Goal: Information Seeking & Learning: Learn about a topic

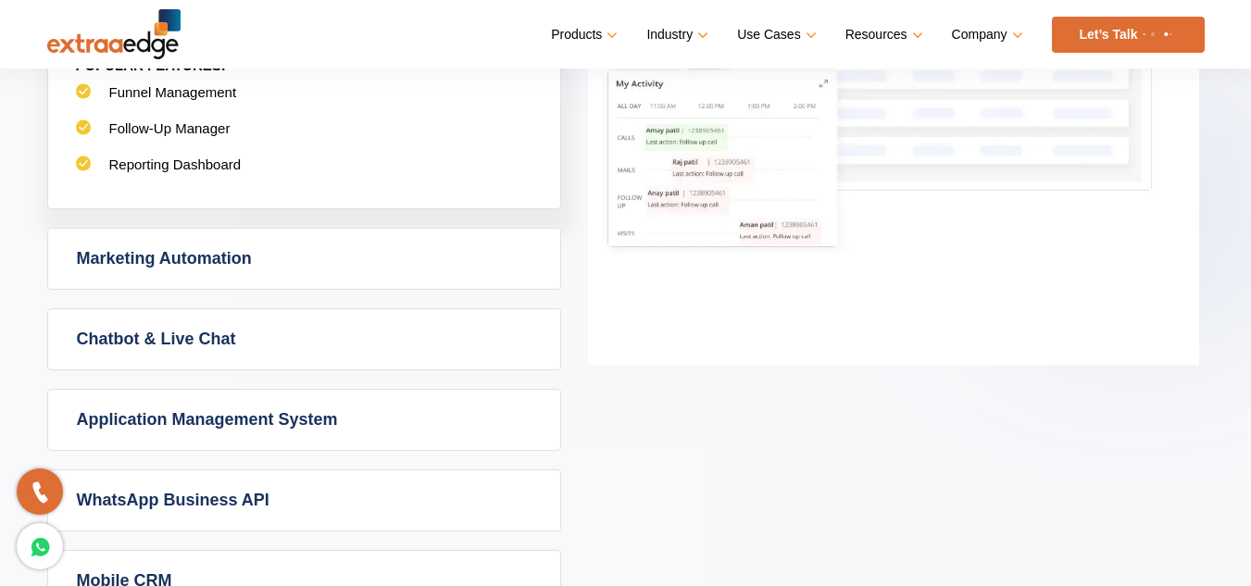
scroll to position [1204, 0]
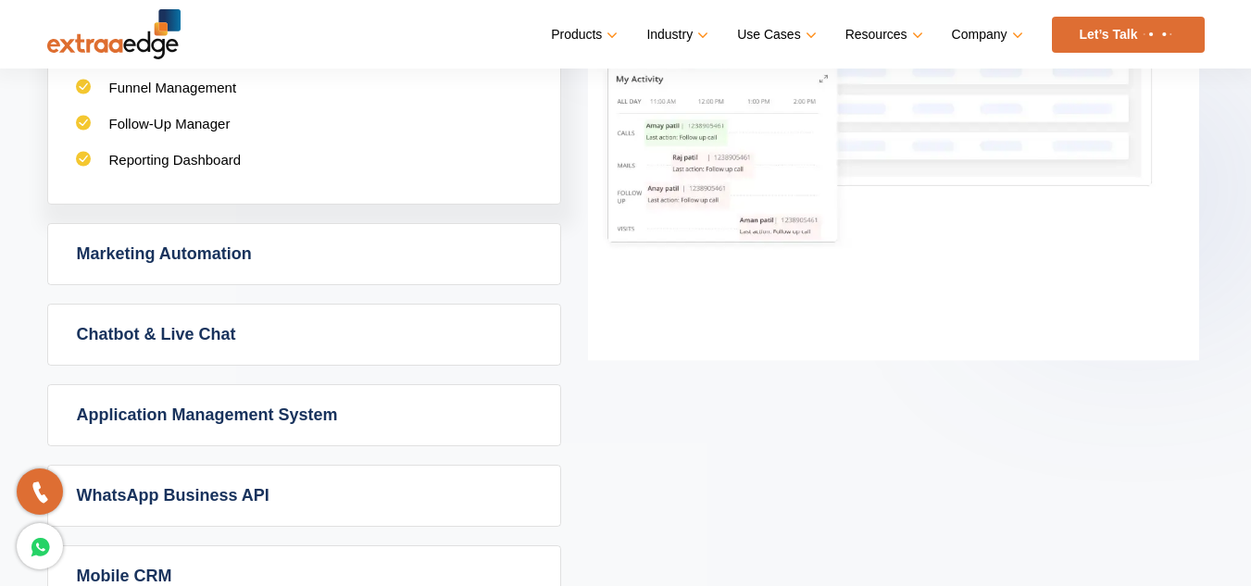
click at [453, 252] on link "Marketing Automation" at bounding box center [304, 254] width 512 height 60
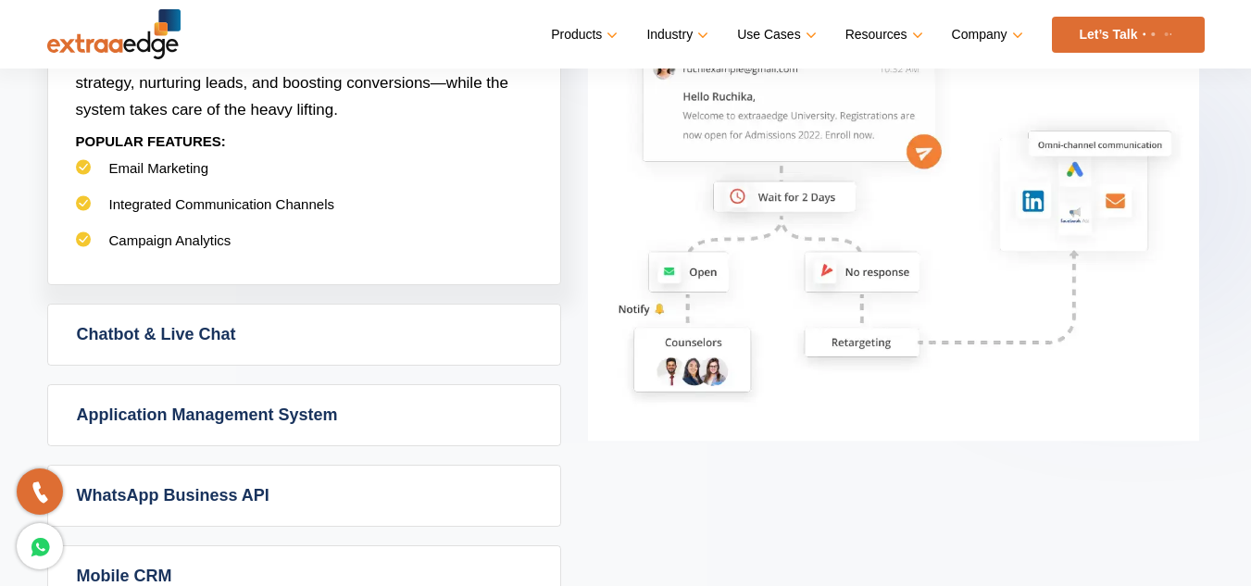
click at [439, 321] on link "Chatbot & Live Chat" at bounding box center [304, 335] width 512 height 60
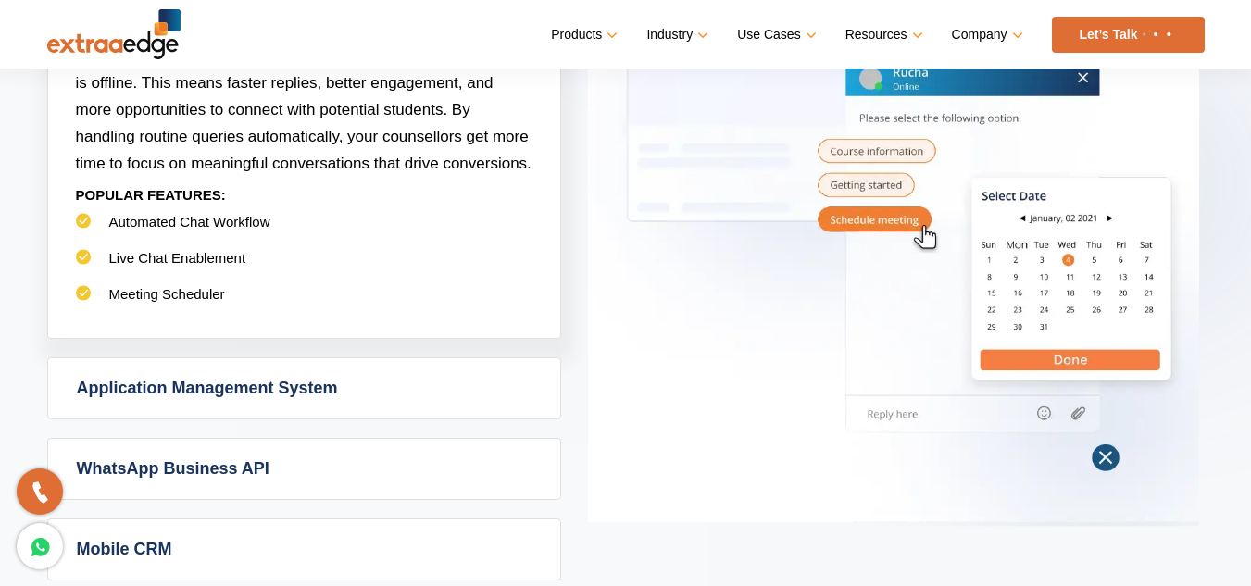
click at [445, 389] on link "Application Management System" at bounding box center [304, 388] width 512 height 60
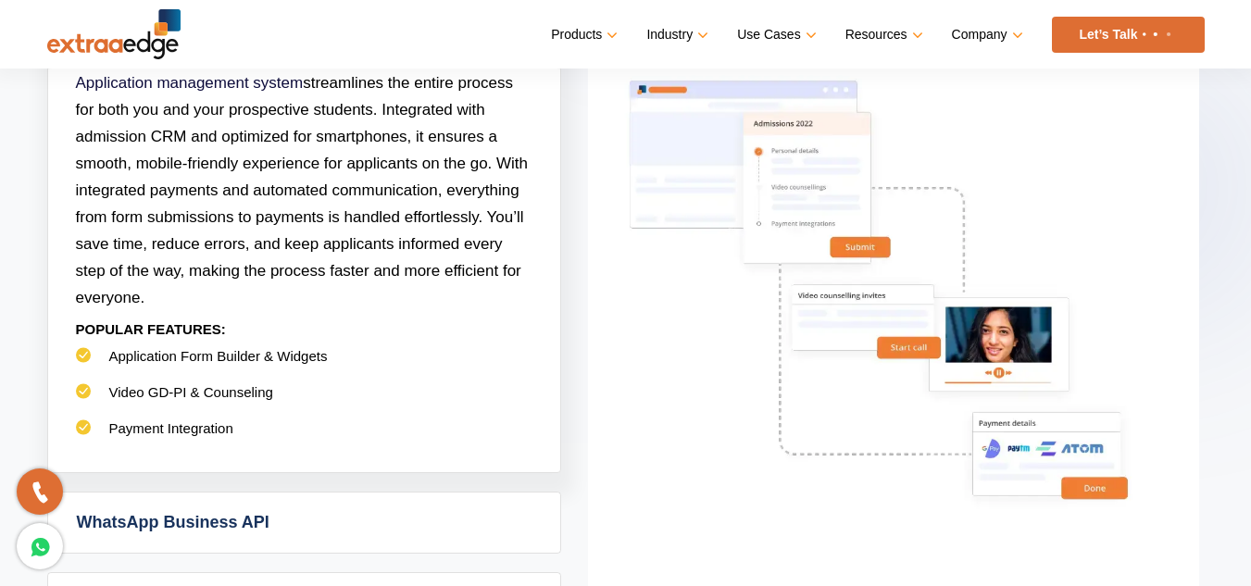
click at [433, 514] on link "WhatsApp Business API" at bounding box center [304, 523] width 512 height 60
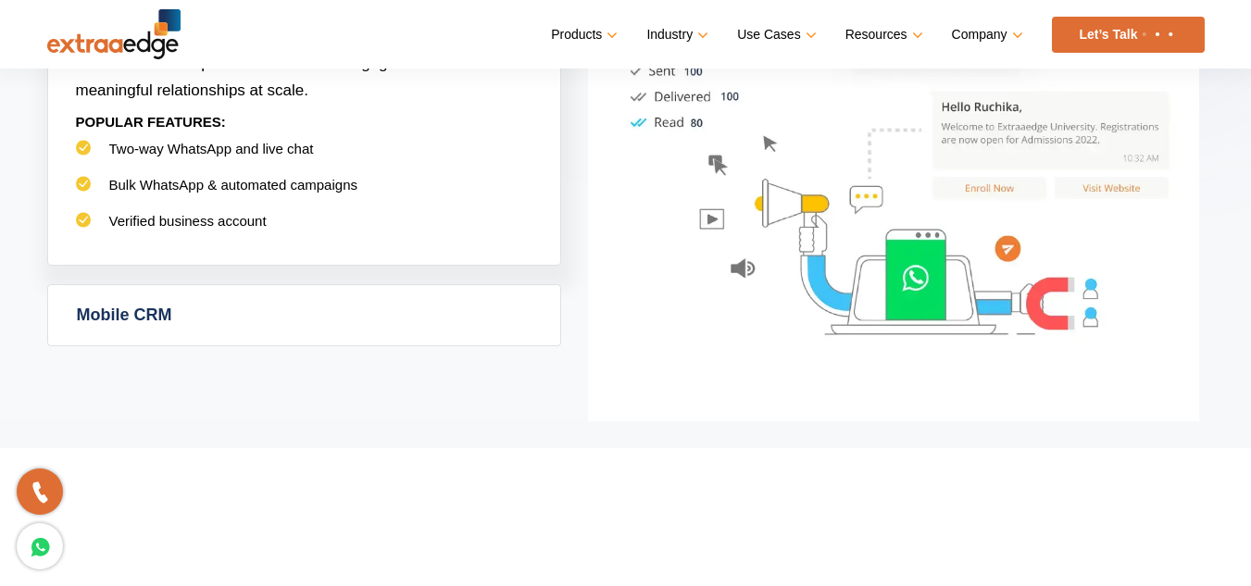
scroll to position [1482, 0]
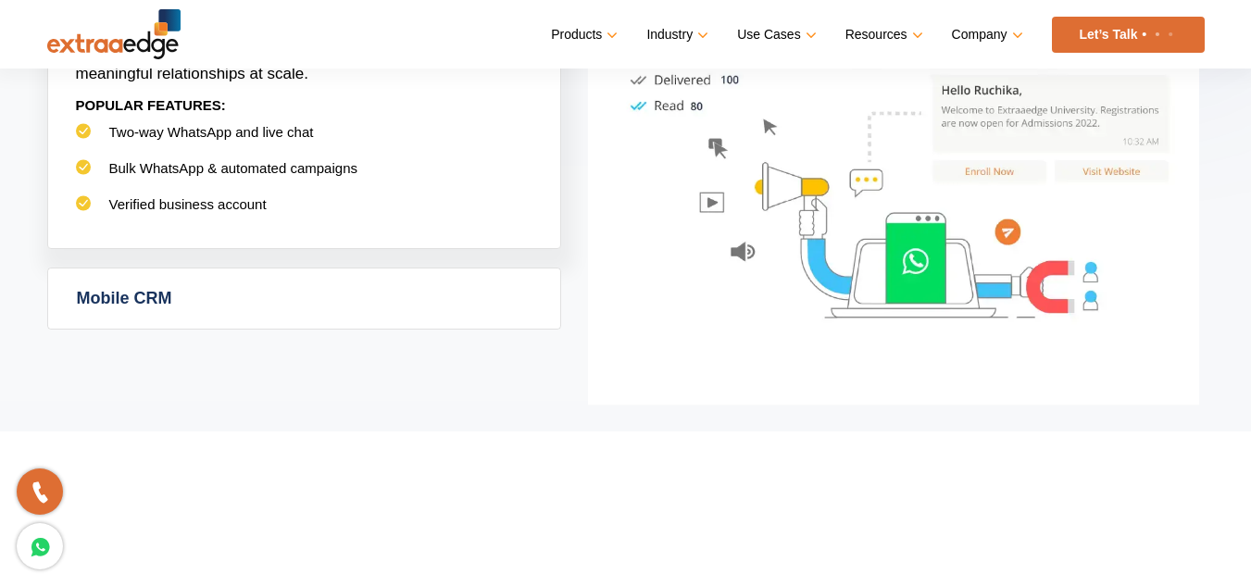
click at [441, 272] on link "Mobile CRM" at bounding box center [304, 299] width 512 height 60
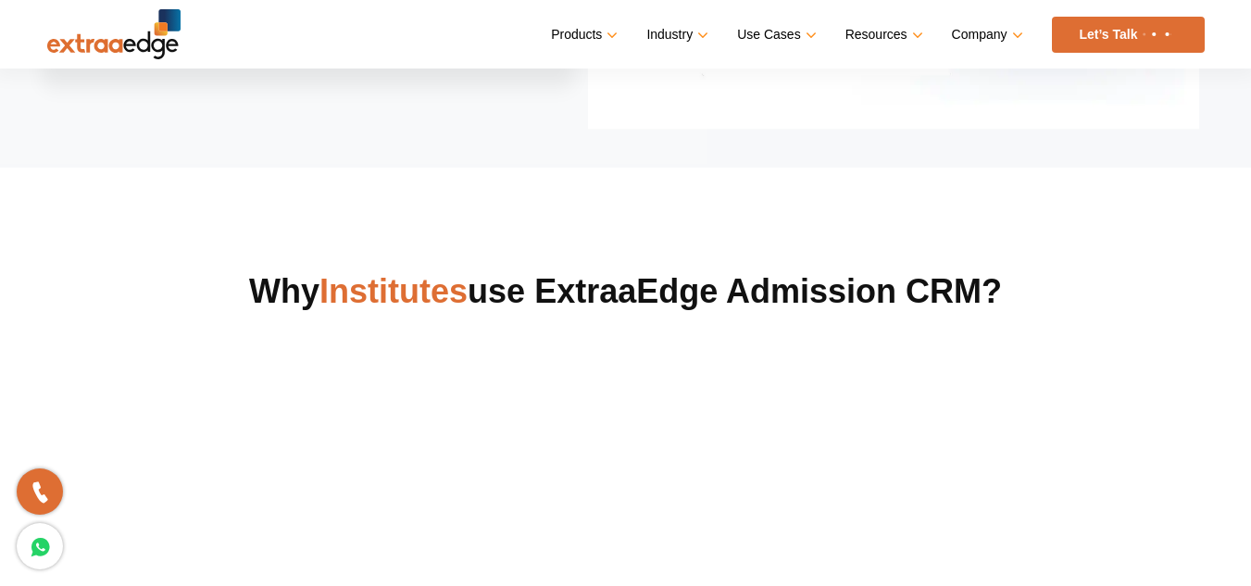
scroll to position [1852, 0]
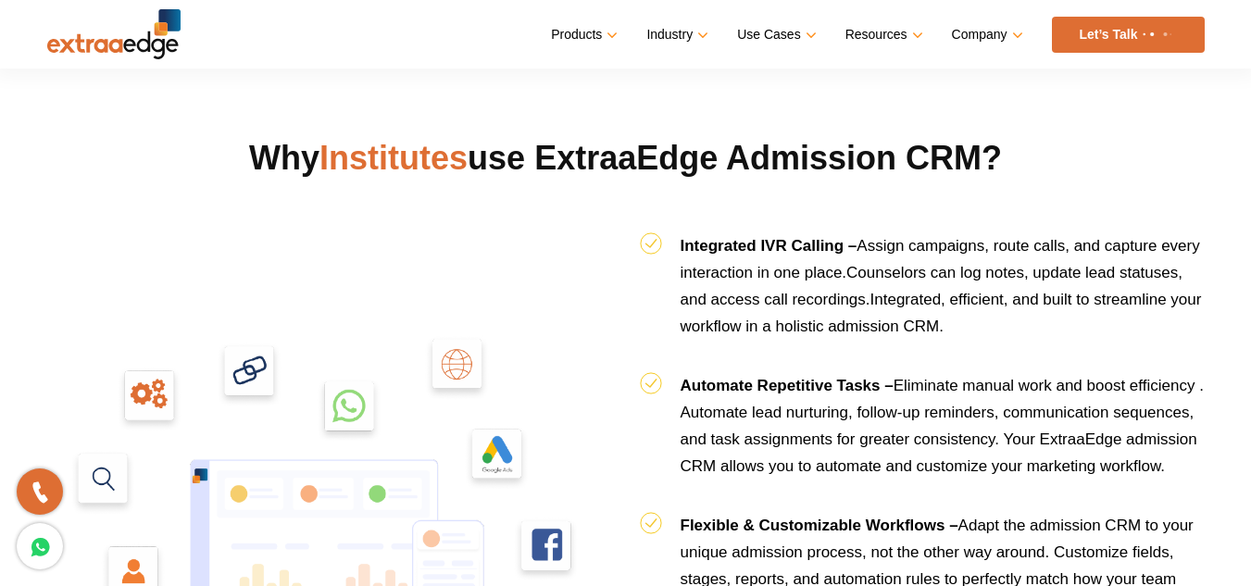
drag, startPoint x: 295, startPoint y: 180, endPoint x: 1096, endPoint y: 100, distance: 804.2
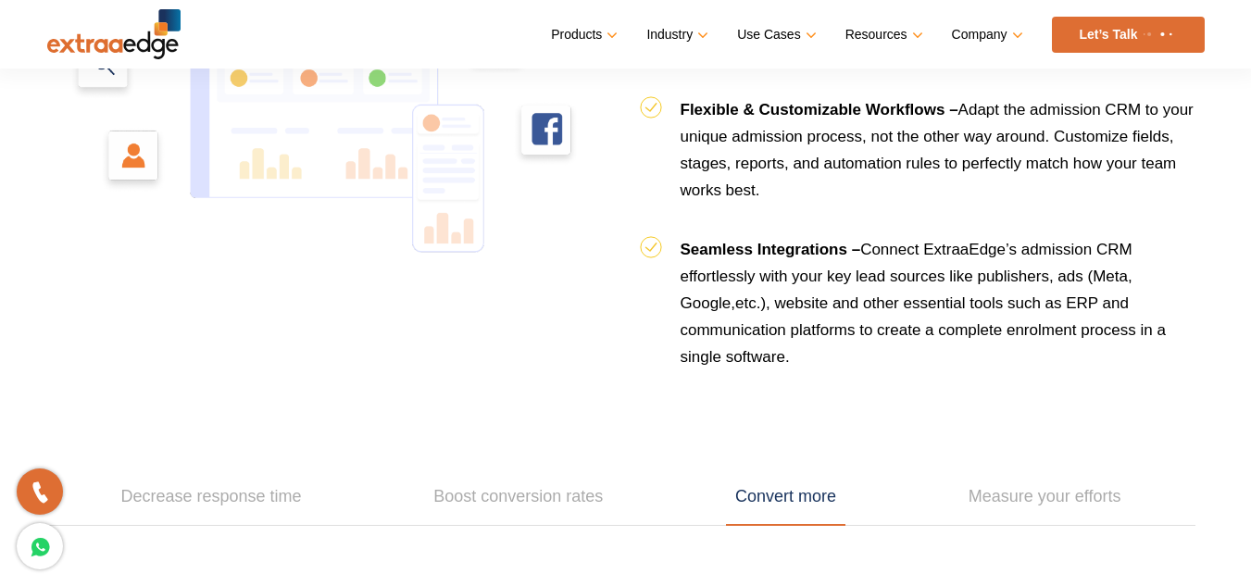
scroll to position [2501, 0]
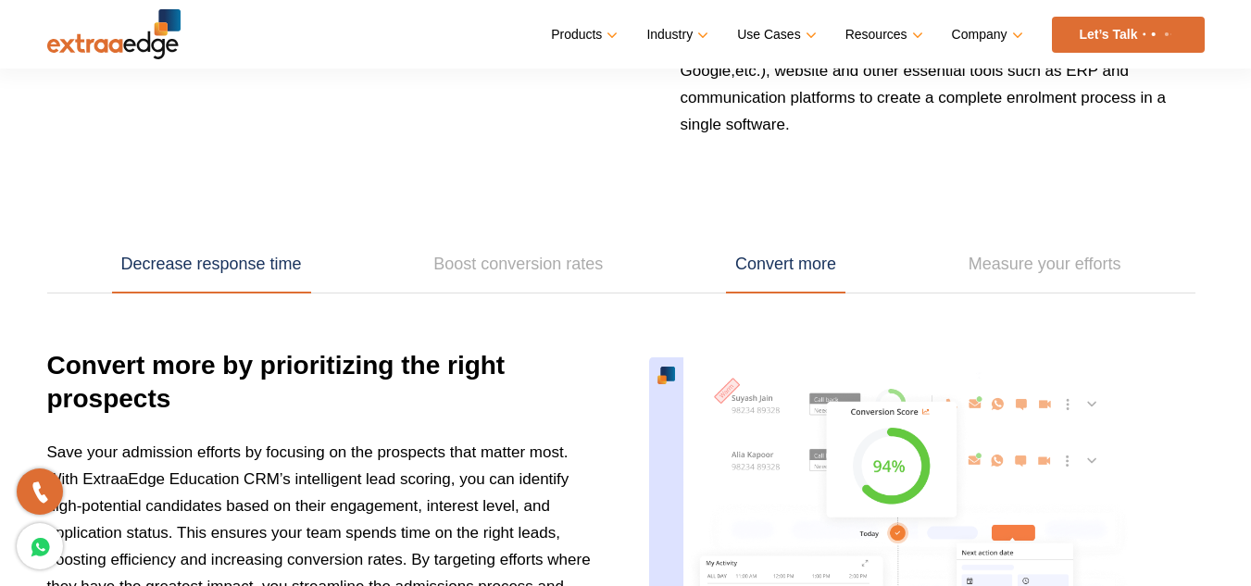
click at [226, 277] on link "Decrease response time" at bounding box center [211, 264] width 199 height 57
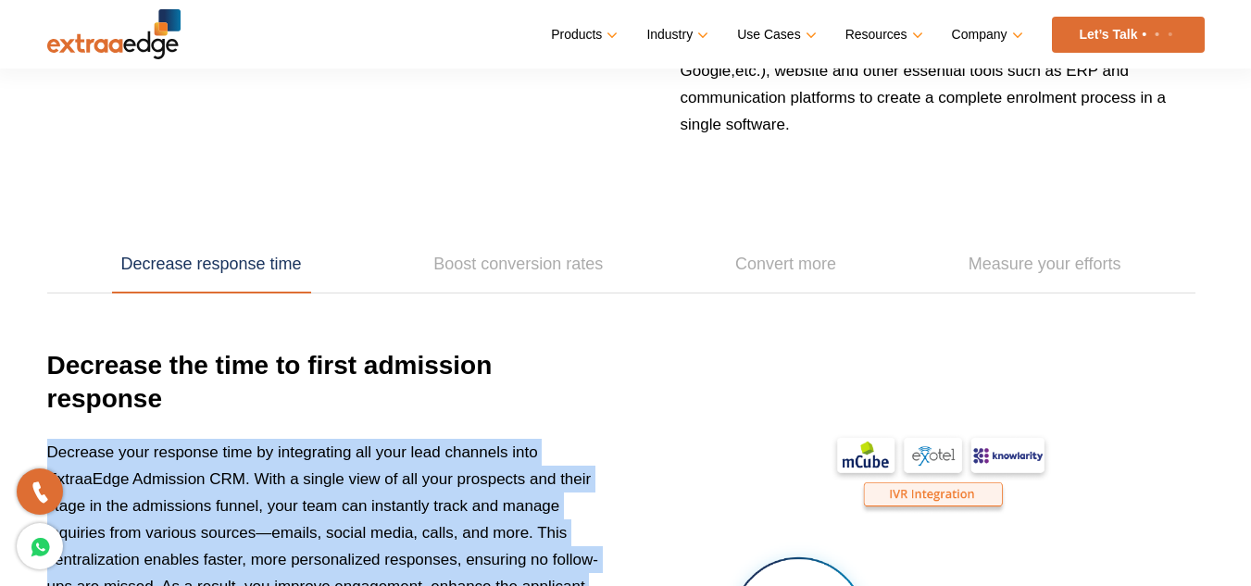
drag, startPoint x: 1011, startPoint y: 404, endPoint x: 1086, endPoint y: 381, distance: 78.5
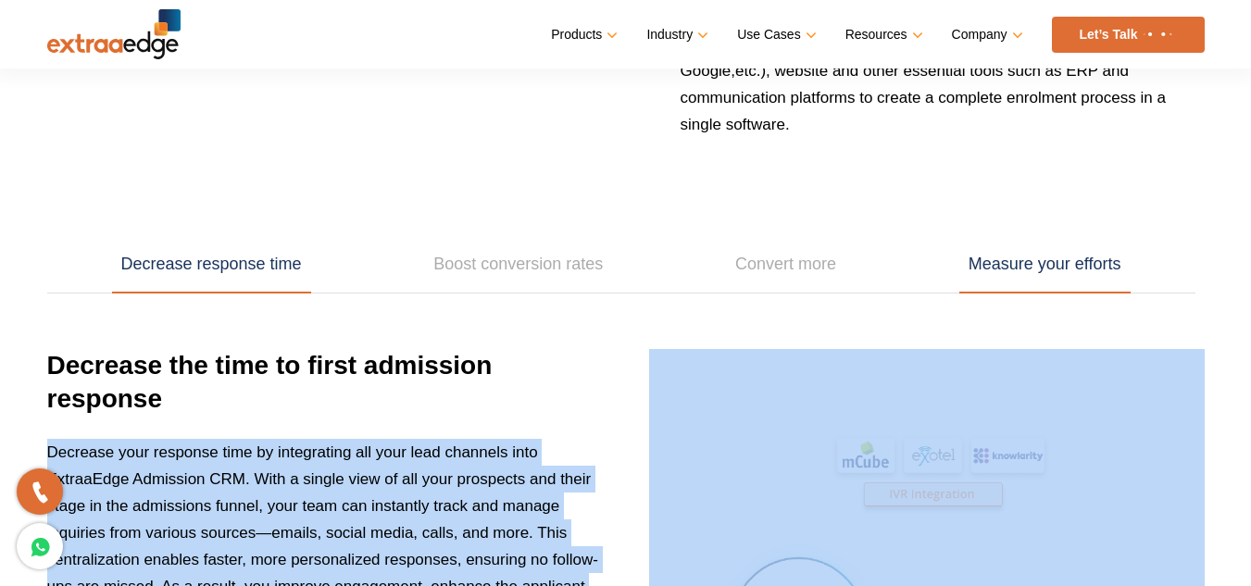
click at [978, 260] on link "Measure your efforts" at bounding box center [1045, 264] width 171 height 57
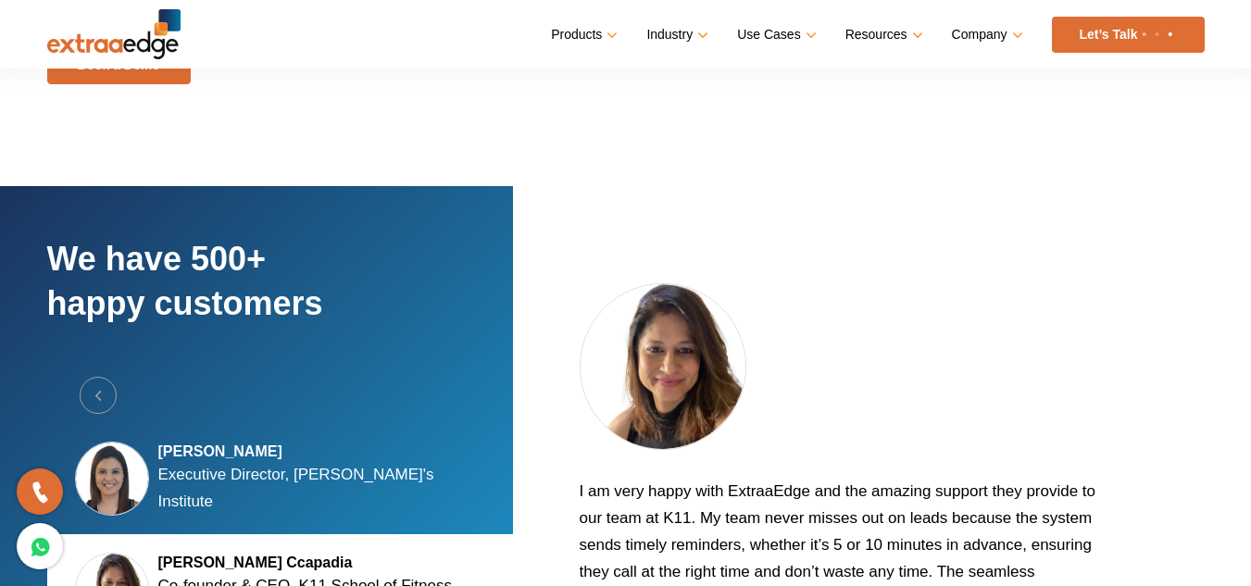
scroll to position [3519, 0]
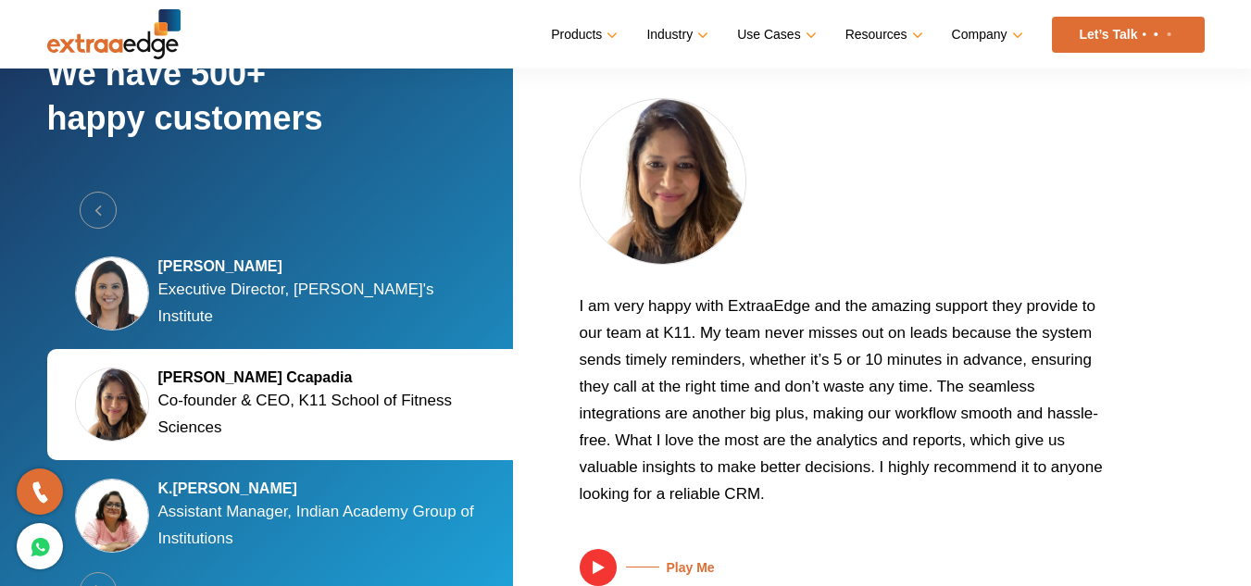
drag, startPoint x: 645, startPoint y: 220, endPoint x: 967, endPoint y: 234, distance: 322.6
click at [959, 224] on div at bounding box center [844, 195] width 528 height 194
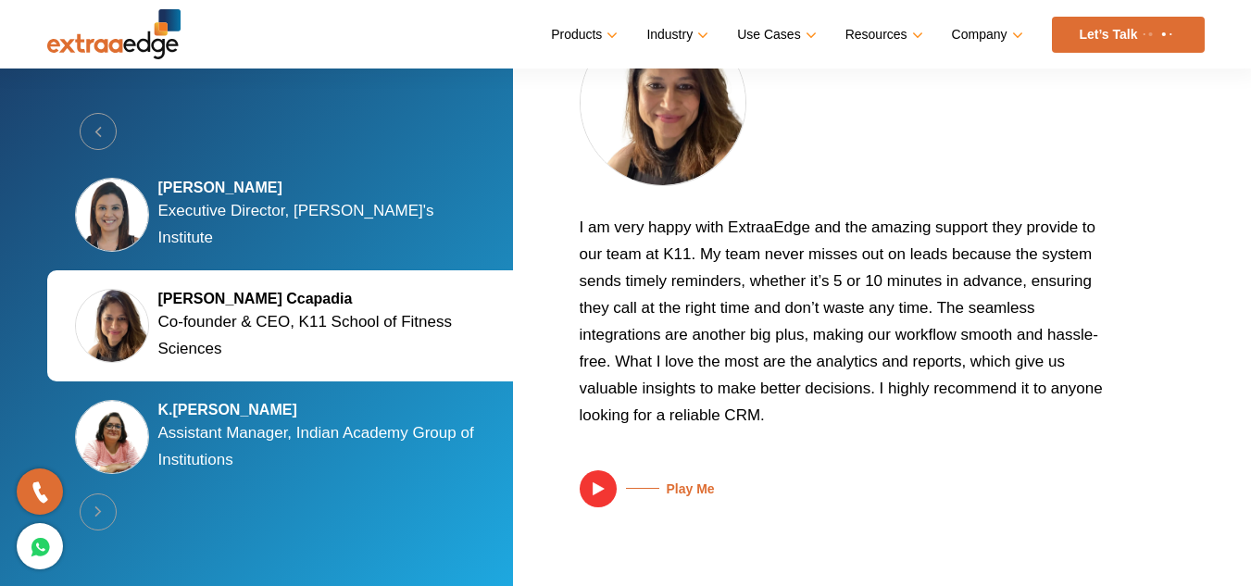
scroll to position [3705, 0]
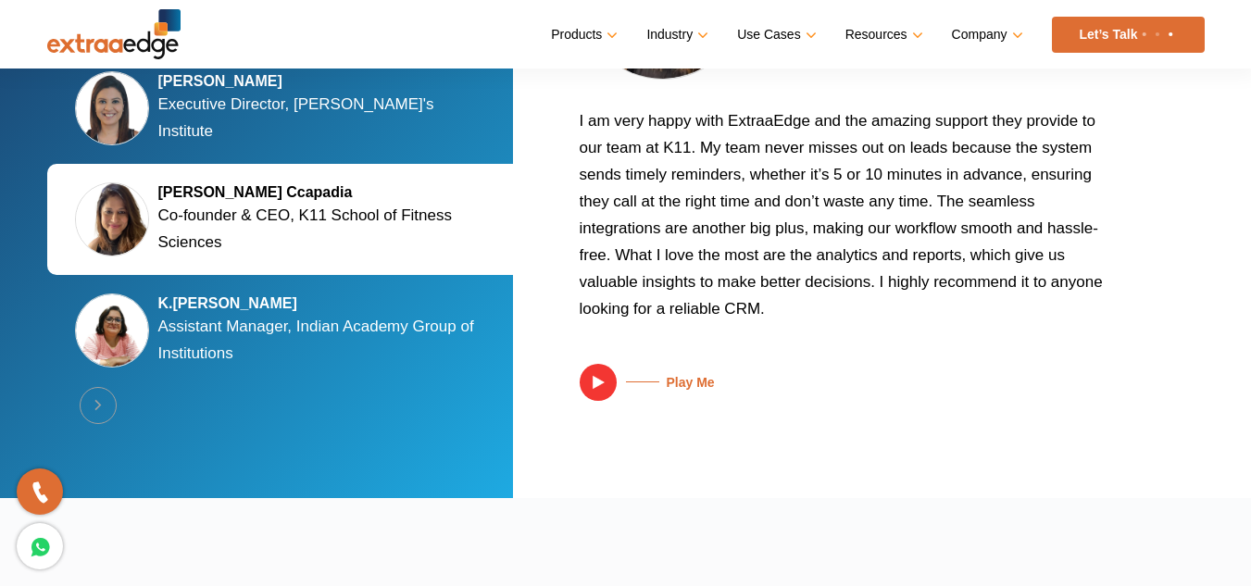
click at [698, 386] on h5 "Play Me" at bounding box center [666, 383] width 98 height 16
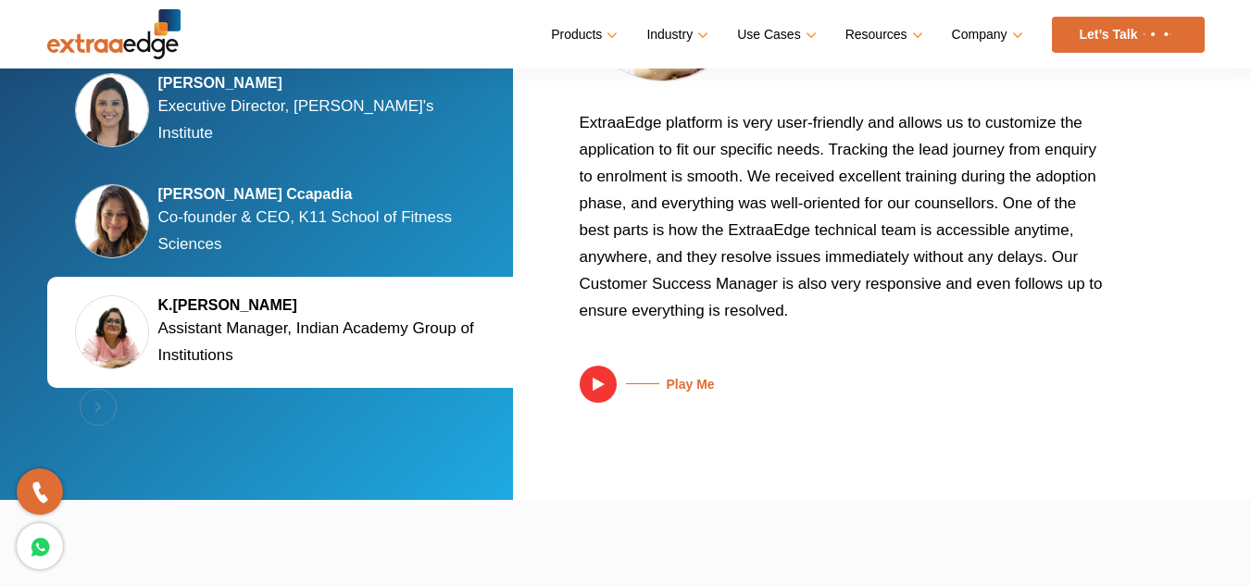
scroll to position [3732, 0]
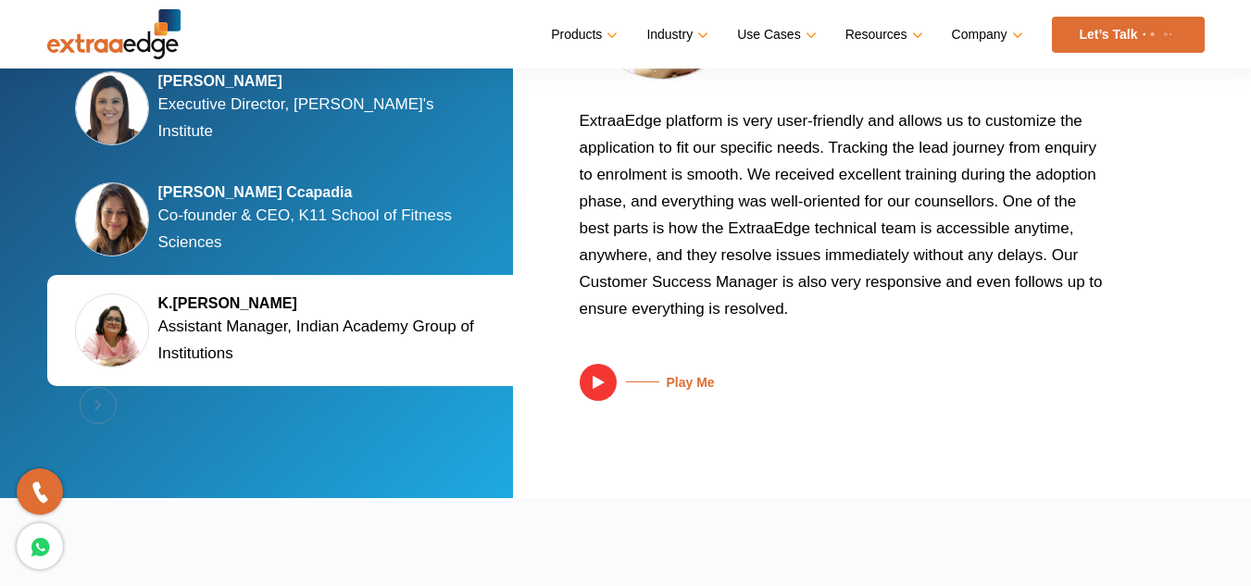
click at [286, 205] on p "Co-founder & CEO, K11 School of Fitness Sciences" at bounding box center [324, 229] width 333 height 54
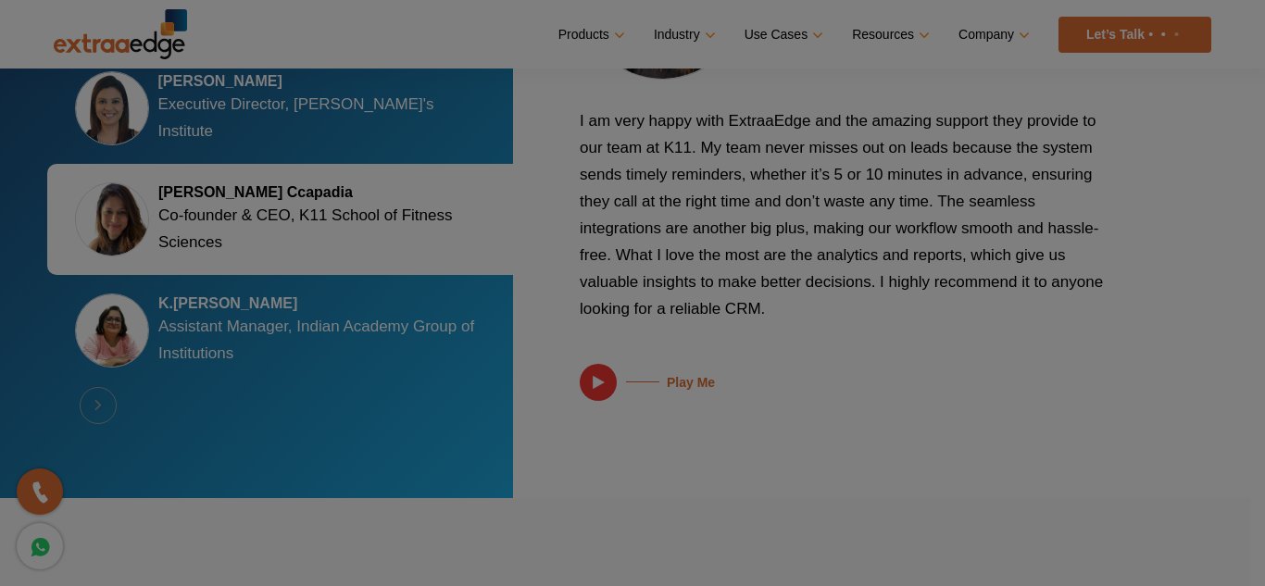
click at [0, 0] on div "×" at bounding box center [0, 0] width 0 height 0
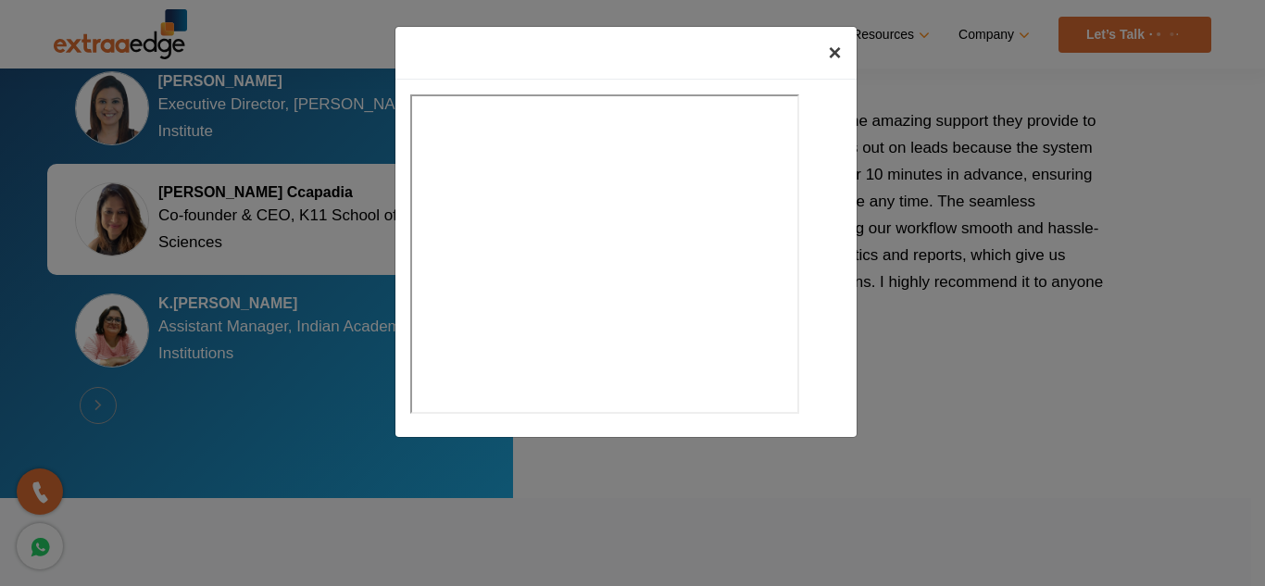
click at [837, 49] on span "×" at bounding box center [834, 52] width 13 height 25
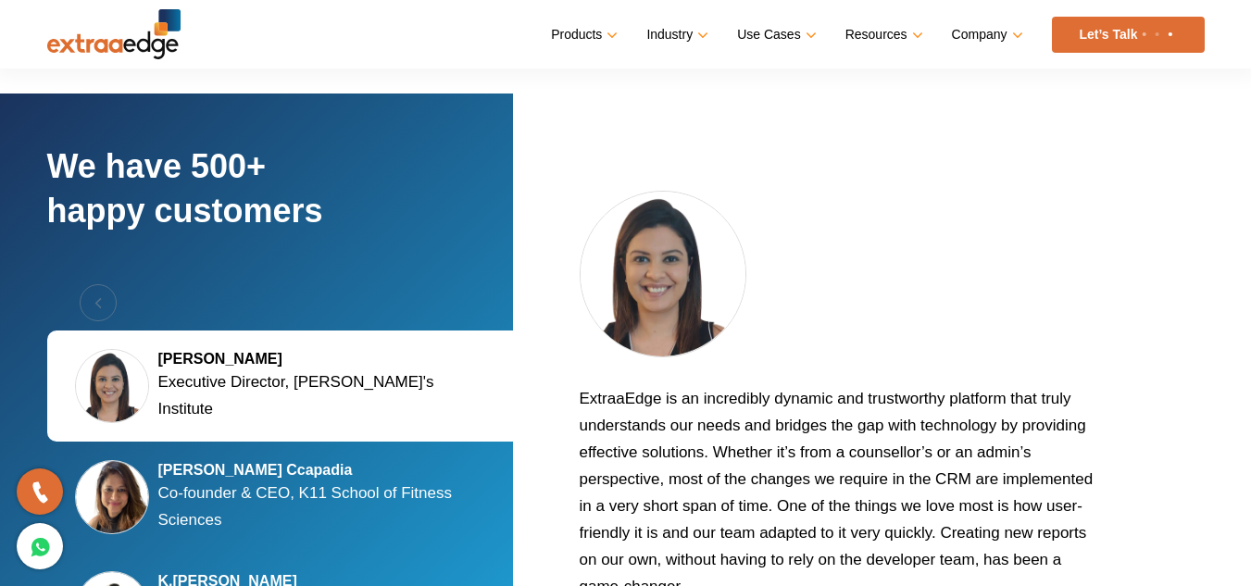
click at [290, 492] on p "Co-founder & CEO, K11 School of Fitness Sciences" at bounding box center [324, 507] width 333 height 54
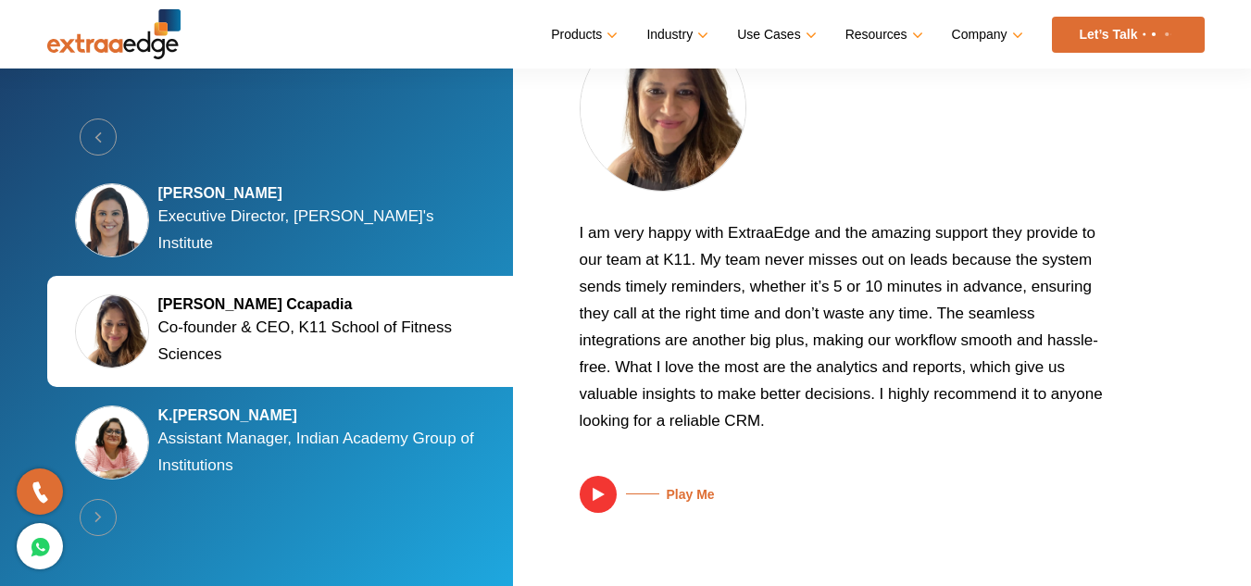
scroll to position [3626, 0]
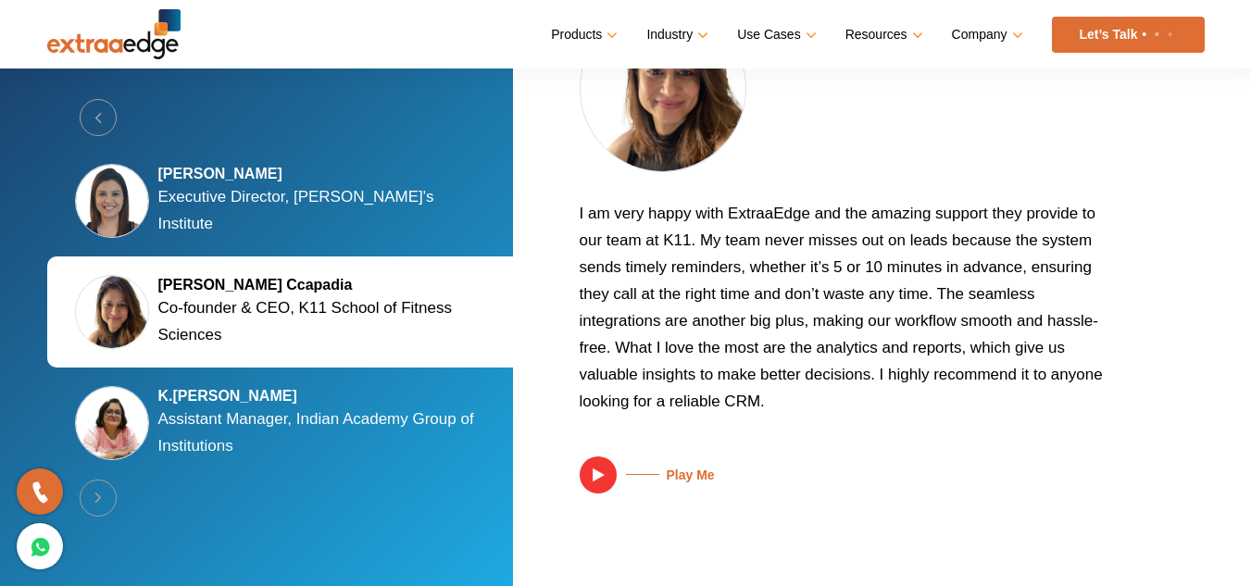
click at [304, 393] on h5 "K.[PERSON_NAME]" at bounding box center [324, 396] width 333 height 19
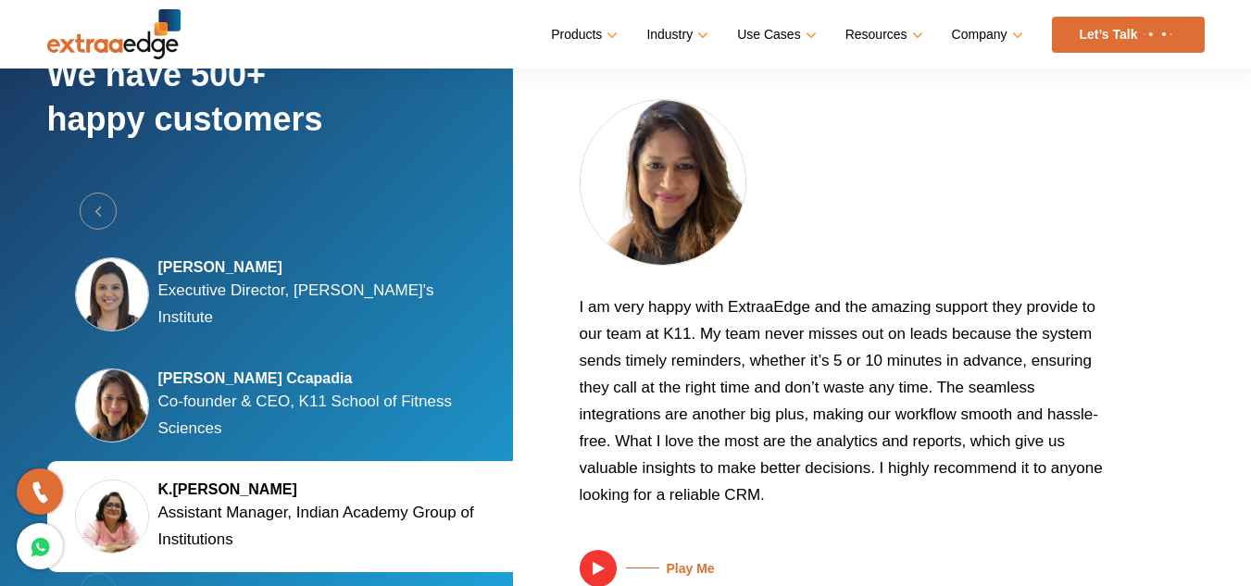
scroll to position [3533, 0]
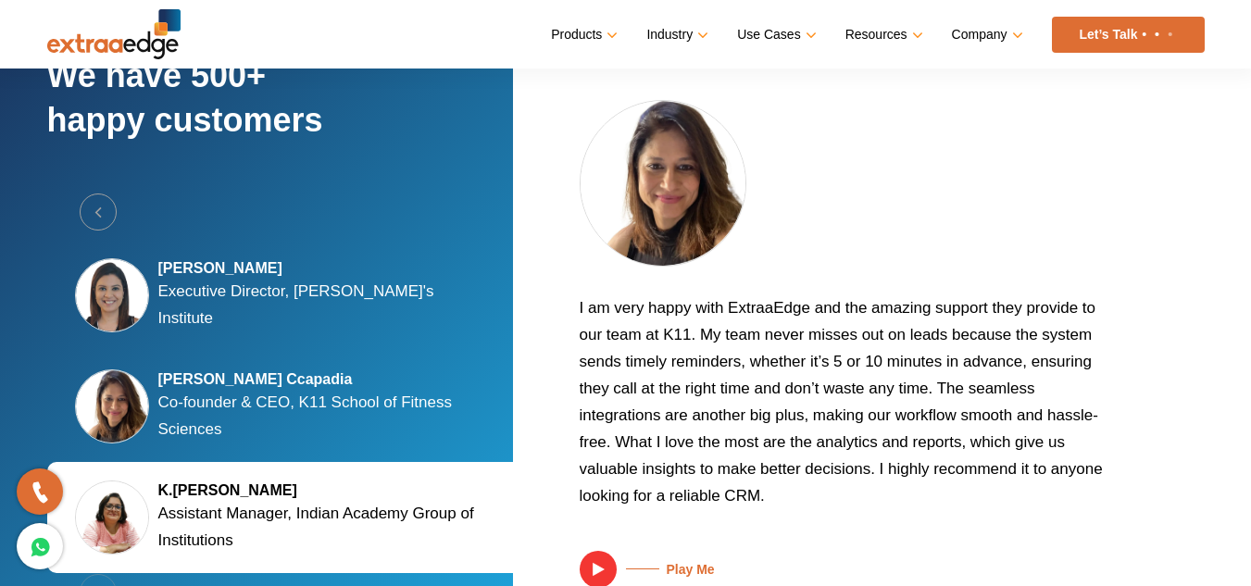
drag, startPoint x: 667, startPoint y: 336, endPoint x: 830, endPoint y: 340, distance: 163.1
click at [693, 338] on p "I am very happy with ExtraaEdge and the amazing support they provide to our tea…" at bounding box center [844, 409] width 528 height 229
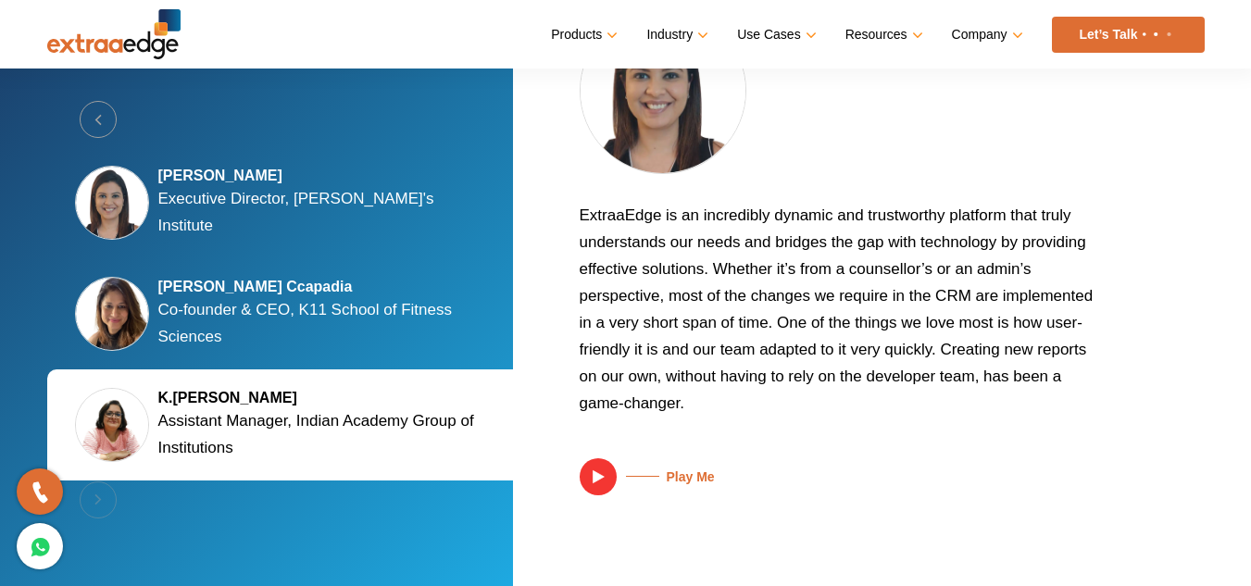
scroll to position [3572, 0]
click at [341, 329] on p "Co-founder & CEO, K11 School of Fitness Sciences" at bounding box center [324, 323] width 333 height 54
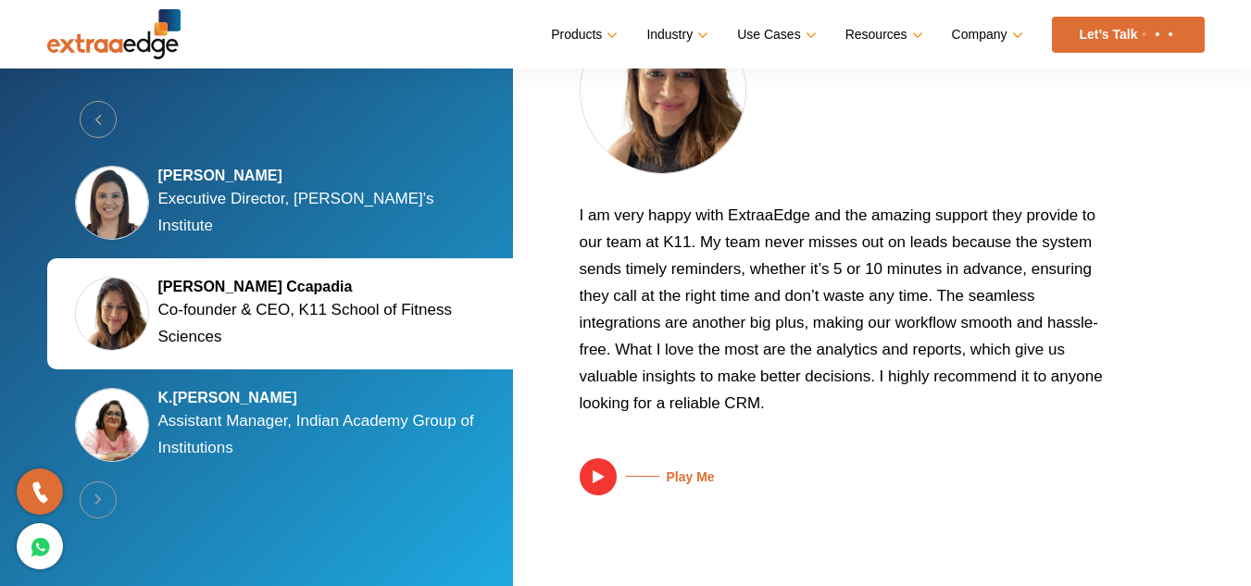
scroll to position [3637, 0]
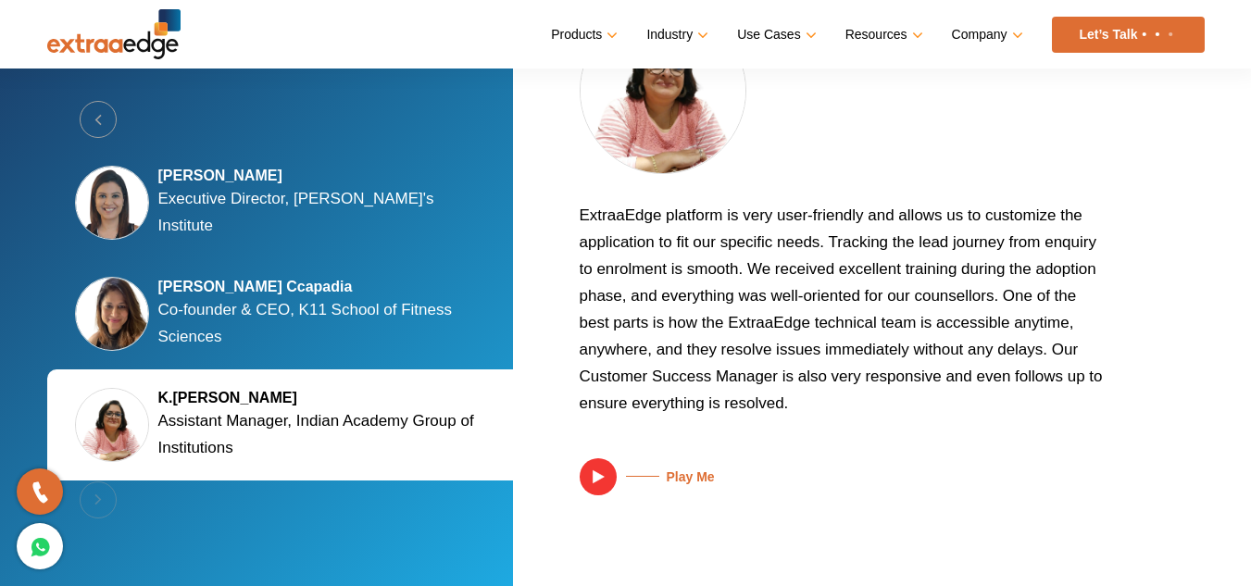
click at [302, 205] on p "Executive Director, [PERSON_NAME]'s Institute" at bounding box center [324, 212] width 333 height 54
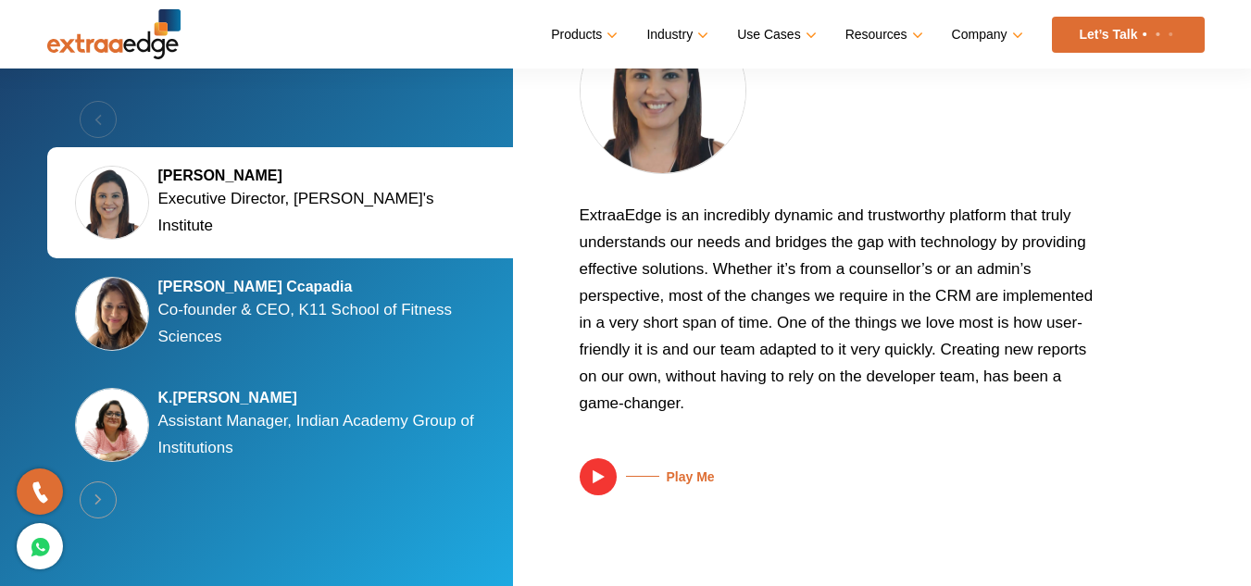
click at [320, 300] on p "Co-founder & CEO, K11 School of Fitness Sciences" at bounding box center [324, 323] width 333 height 54
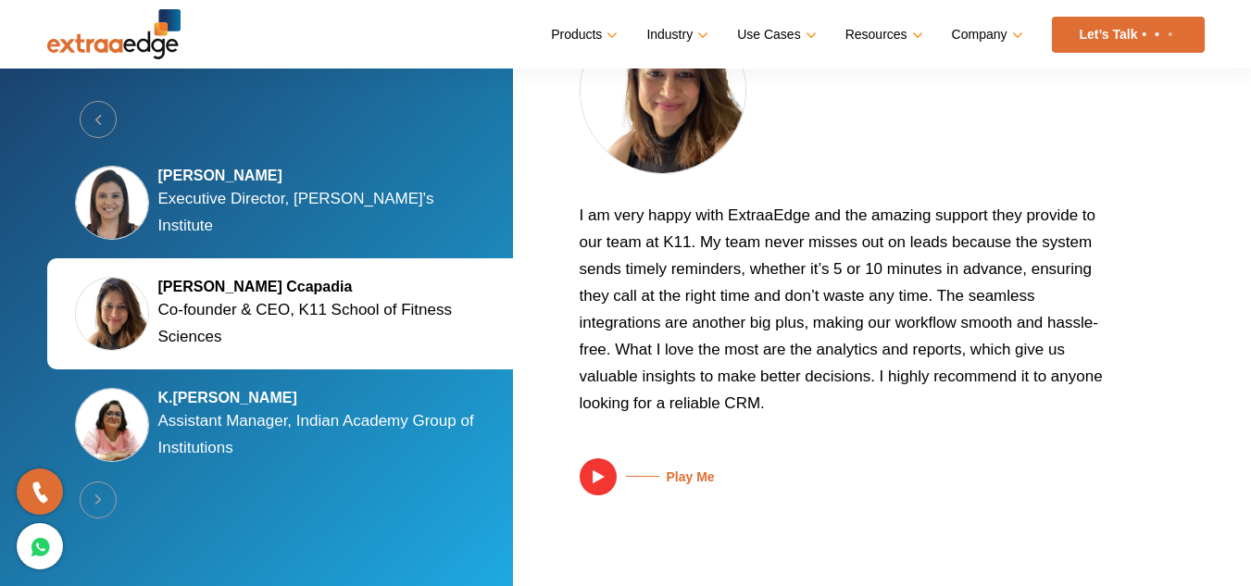
click at [321, 217] on p "Executive Director, [PERSON_NAME]'s Institute" at bounding box center [324, 212] width 333 height 54
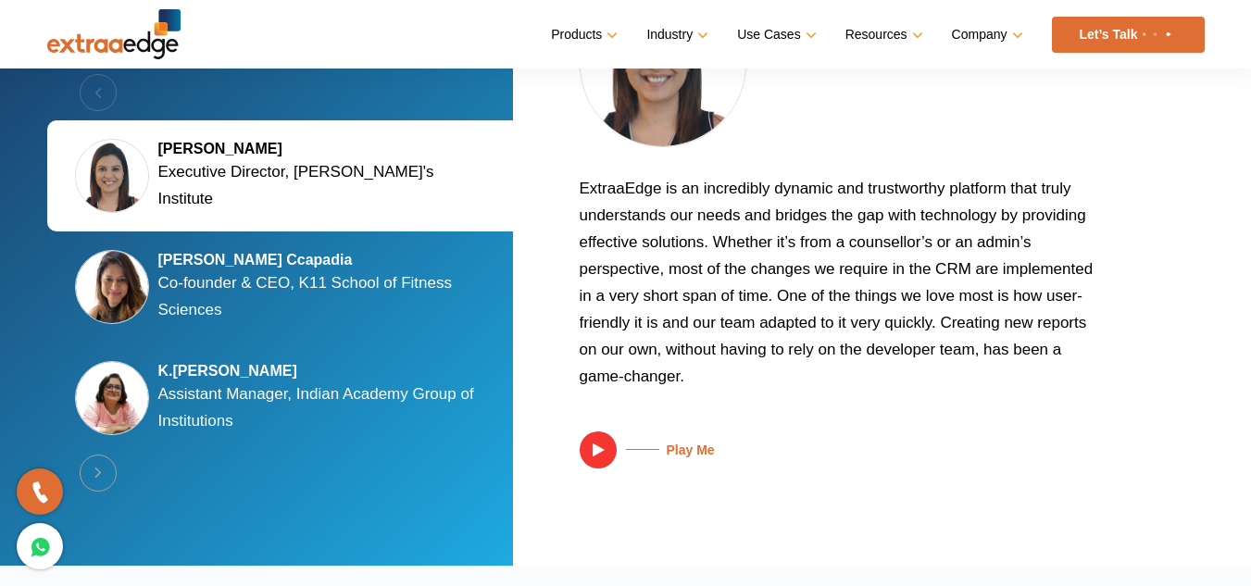
scroll to position [3599, 0]
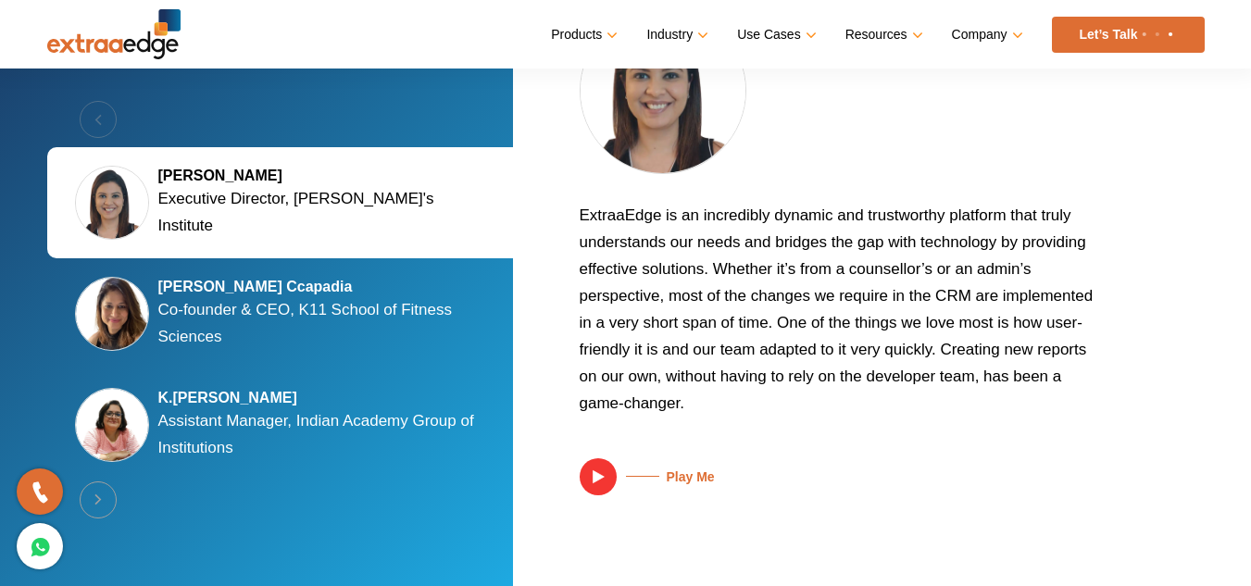
click at [320, 322] on p "Co-founder & CEO, K11 School of Fitness Sciences" at bounding box center [324, 323] width 333 height 54
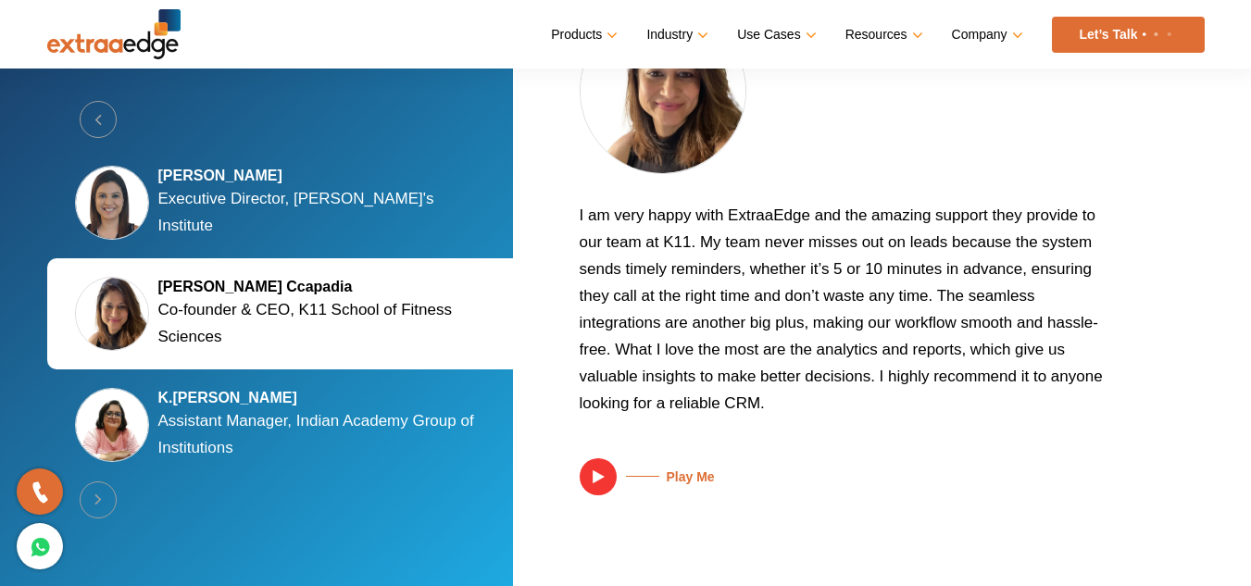
drag, startPoint x: 665, startPoint y: 239, endPoint x: 701, endPoint y: 243, distance: 36.3
click at [701, 243] on p "I am very happy with ExtraaEdge and the amazing support they provide to our tea…" at bounding box center [844, 316] width 528 height 229
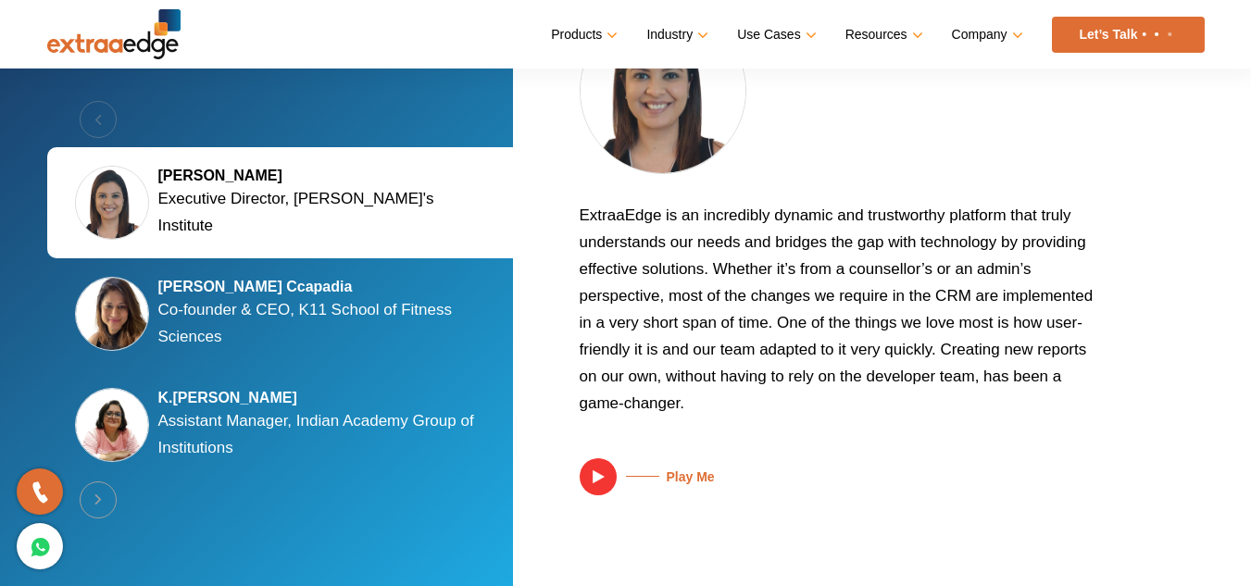
click at [220, 437] on p "Assistant Manager, Indian Academy Group of Institutions" at bounding box center [324, 435] width 333 height 54
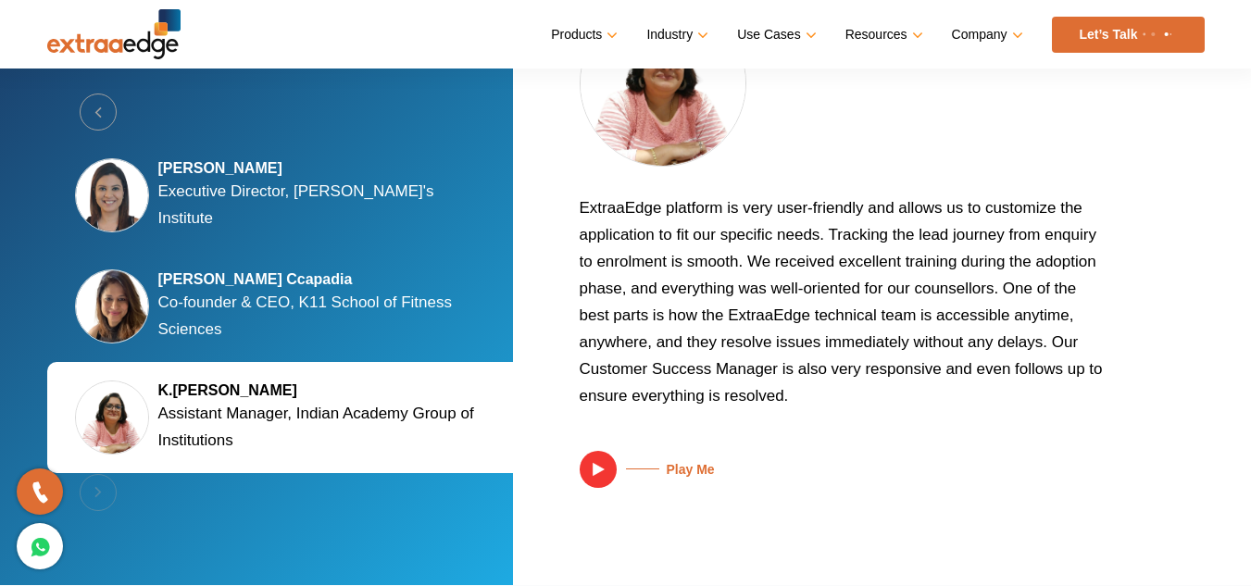
scroll to position [3453, 0]
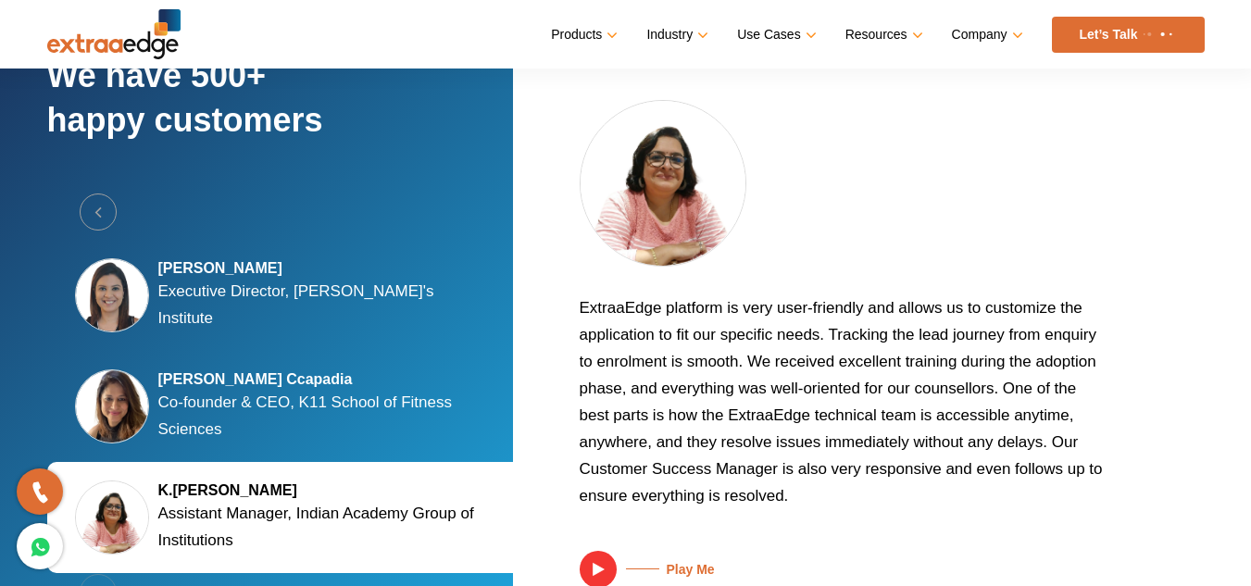
click at [659, 174] on img at bounding box center [663, 183] width 167 height 167
drag, startPoint x: 706, startPoint y: 218, endPoint x: 610, endPoint y: 263, distance: 105.6
click at [744, 217] on div at bounding box center [844, 197] width 528 height 194
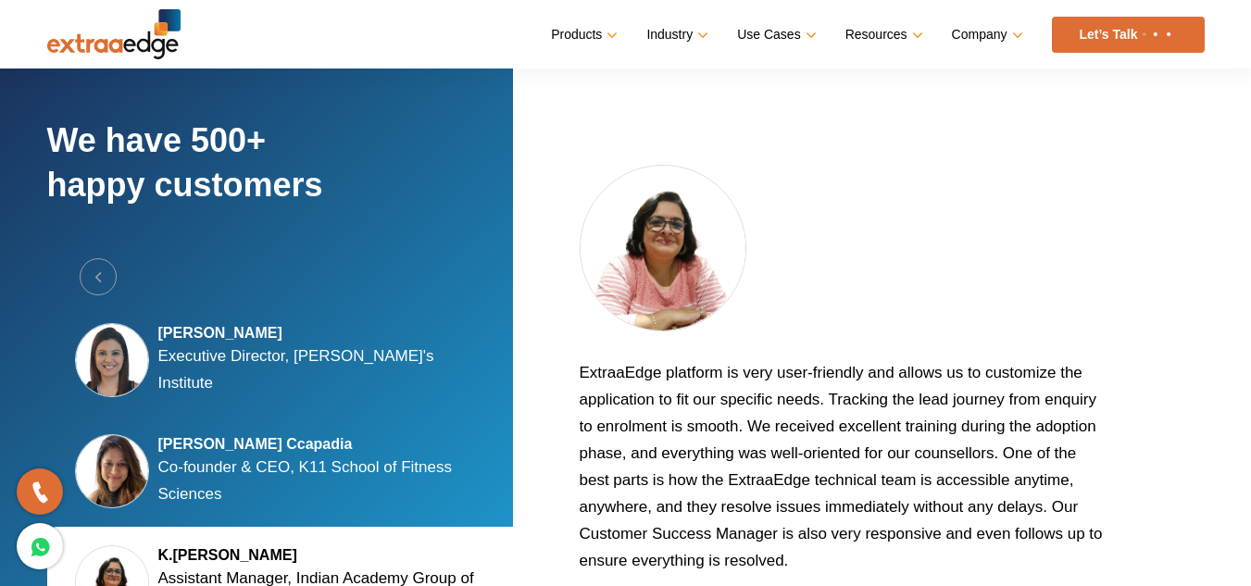
click at [243, 397] on div "[PERSON_NAME] Executive Director, [PERSON_NAME]'s Institute" at bounding box center [283, 360] width 472 height 111
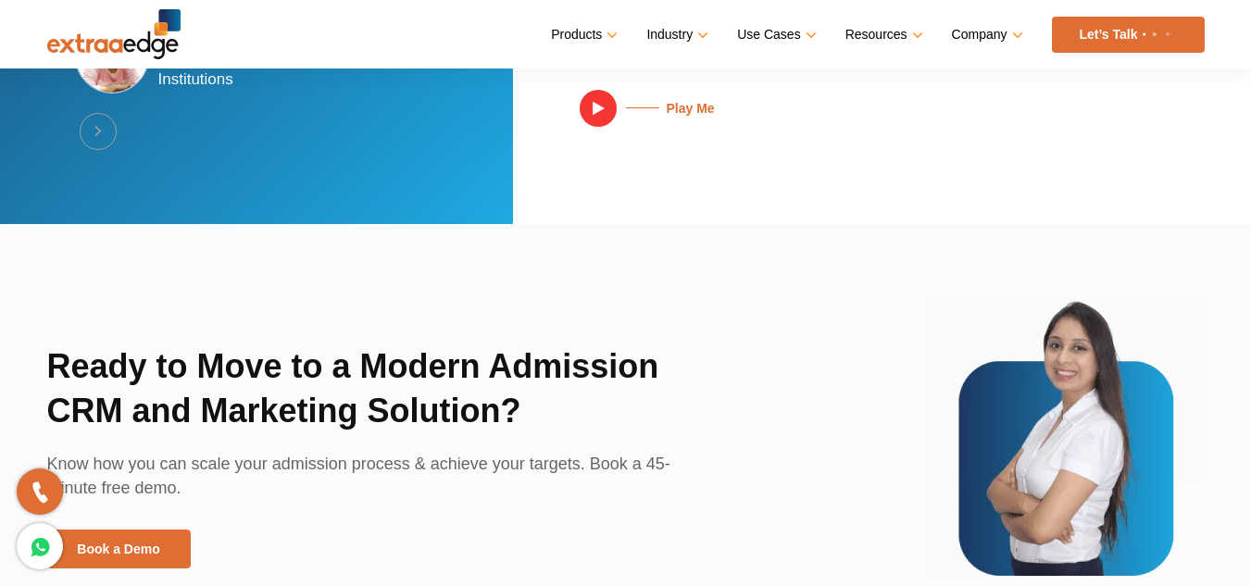
scroll to position [3916, 0]
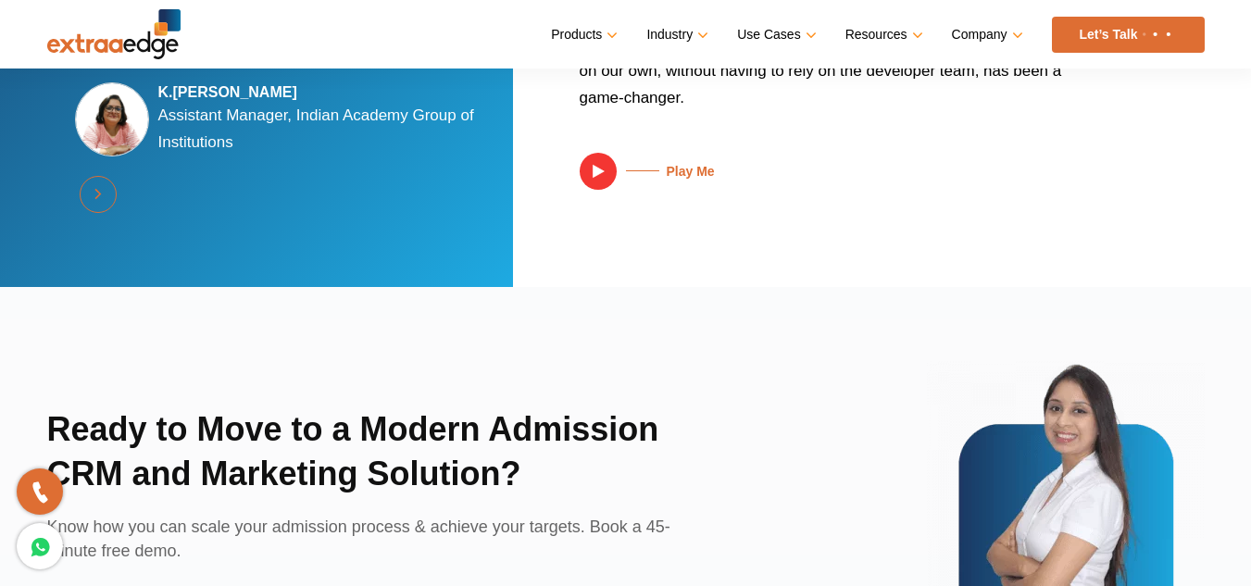
click at [95, 187] on button "Next" at bounding box center [98, 194] width 37 height 37
click at [97, 200] on button "Next" at bounding box center [98, 194] width 37 height 37
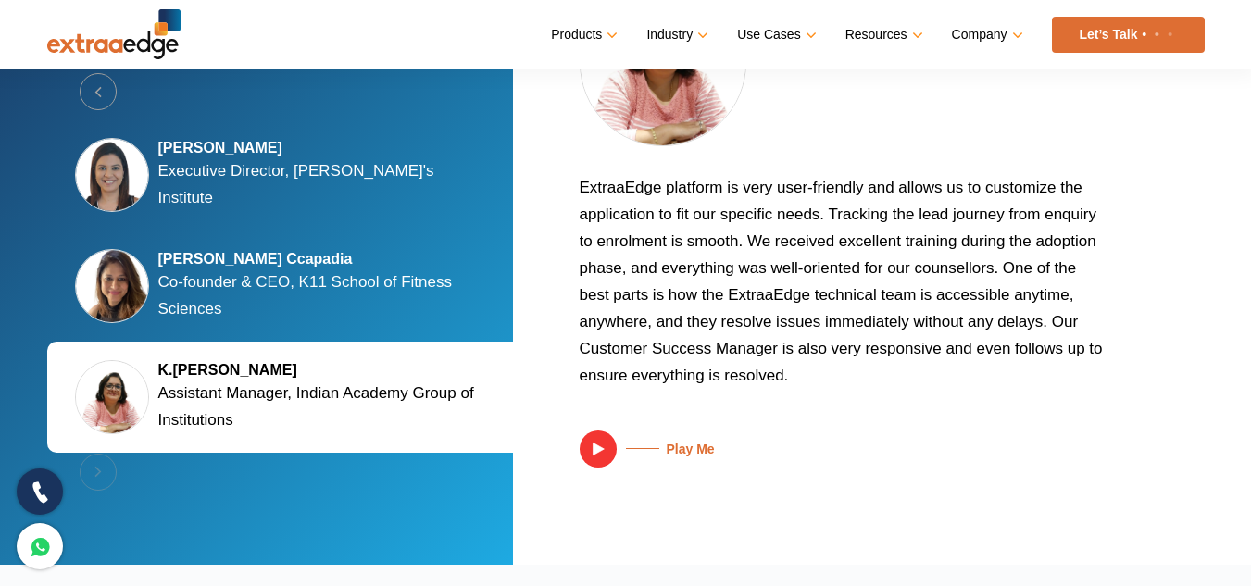
scroll to position [3625, 0]
click at [99, 481] on div "Previous [PERSON_NAME] Executive Director, [PERSON_NAME]'s Institute [PERSON_NA…" at bounding box center [283, 286] width 472 height 427
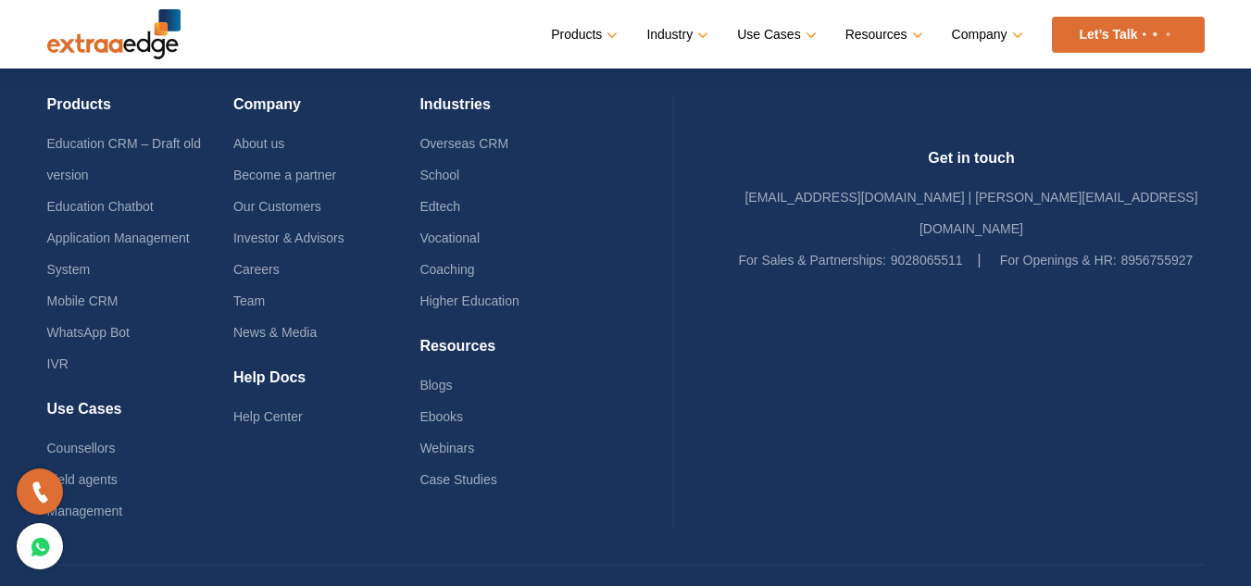
scroll to position [4589, 0]
